Goal: Information Seeking & Learning: Compare options

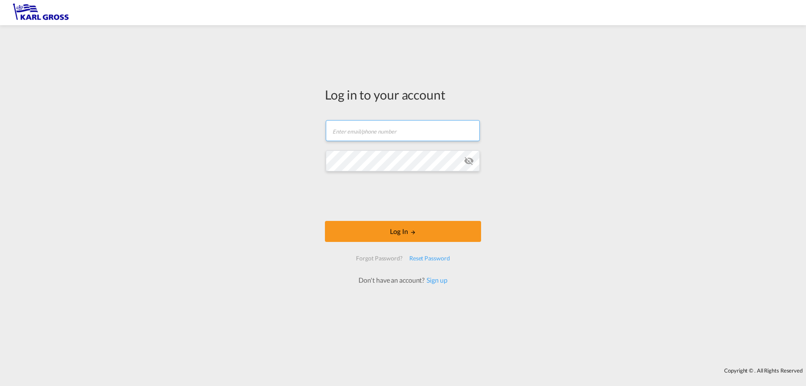
click at [401, 137] on input "text" at bounding box center [403, 130] width 154 height 21
paste input "[PERSON_NAME][EMAIL_ADDRESS][DOMAIN_NAME]"
type input "[PERSON_NAME][EMAIL_ADDRESS][DOMAIN_NAME]"
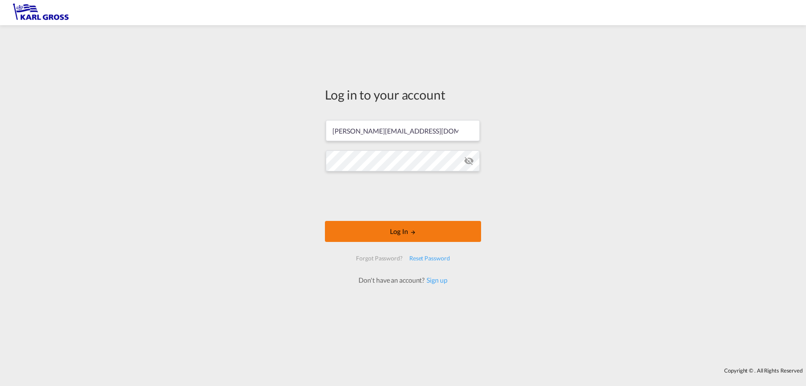
click at [395, 235] on button "Log In" at bounding box center [403, 231] width 156 height 21
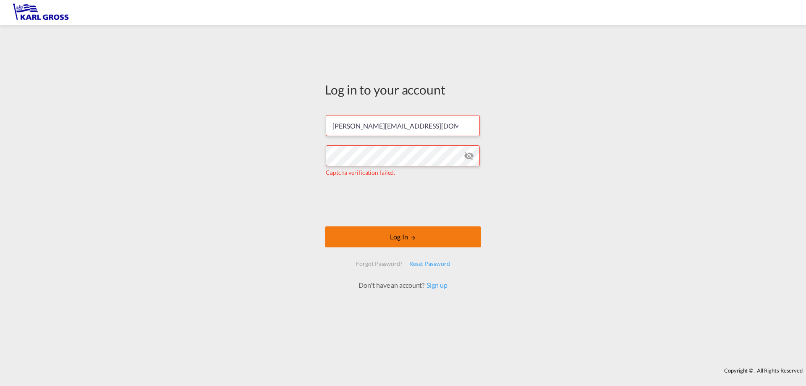
click at [399, 239] on button "Log In" at bounding box center [403, 236] width 156 height 21
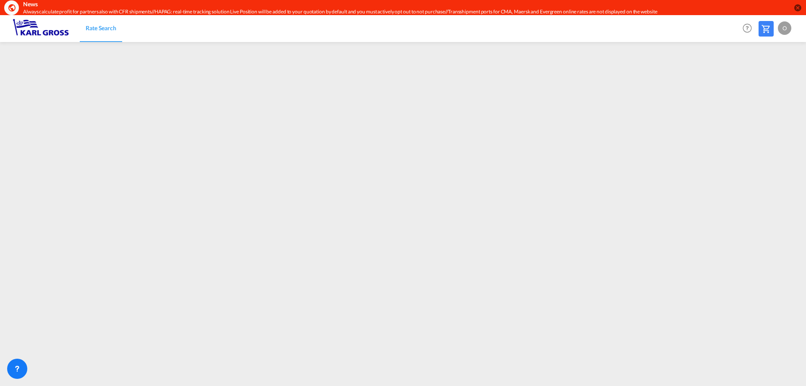
click at [93, 30] on span "Rate Search" at bounding box center [101, 27] width 31 height 7
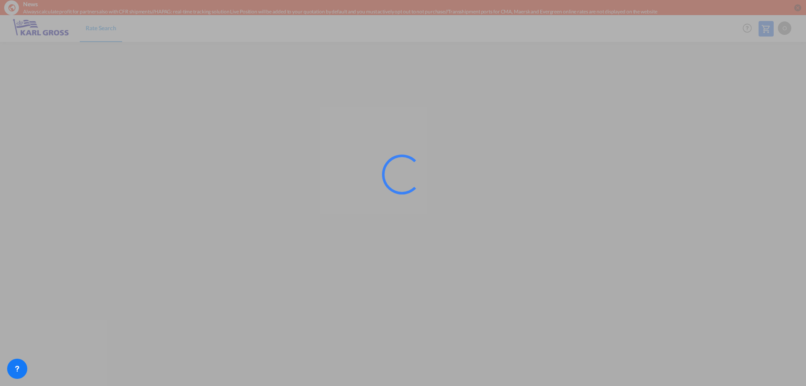
click at [783, 246] on div at bounding box center [403, 193] width 806 height 386
